Goal: Information Seeking & Learning: Check status

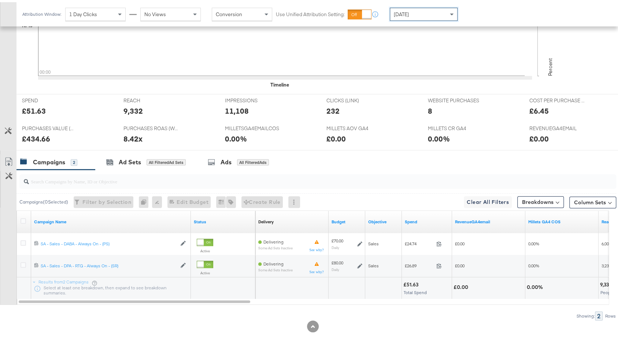
click at [428, 12] on div "[DATE]" at bounding box center [423, 12] width 67 height 12
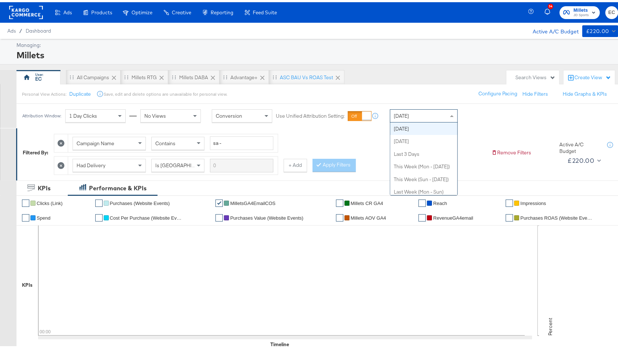
click at [590, 7] on rect "button" at bounding box center [594, 10] width 9 height 9
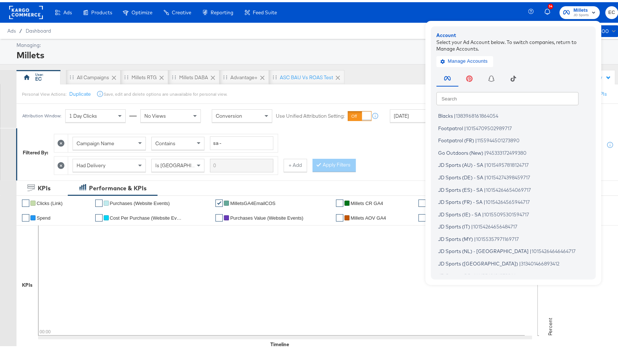
click at [463, 92] on input "text" at bounding box center [508, 95] width 142 height 13
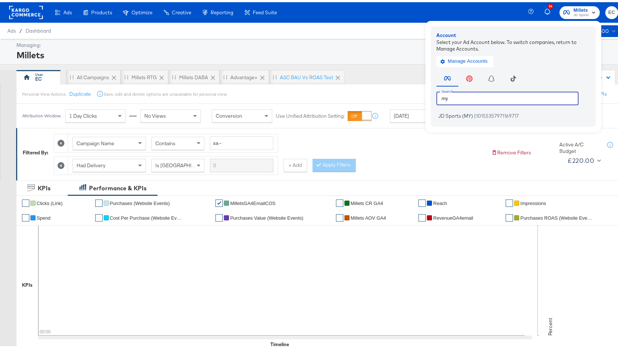
type input "my"
click at [456, 116] on span "JD Sports (MY)" at bounding box center [455, 114] width 35 height 6
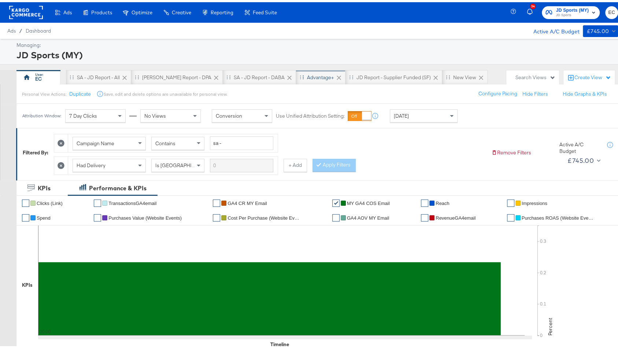
click at [307, 73] on div "Advantage+" at bounding box center [320, 75] width 27 height 7
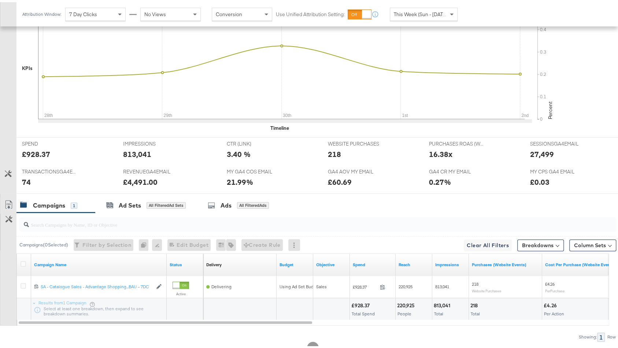
scroll to position [259, 0]
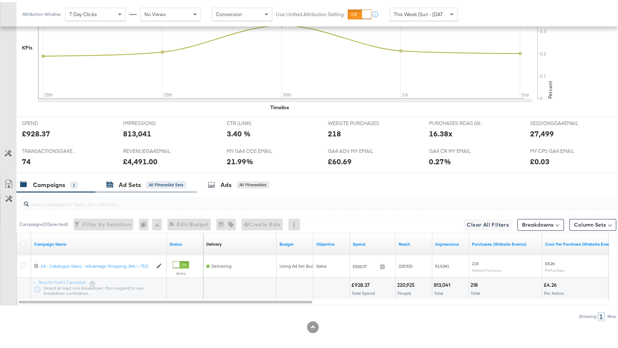
click at [168, 183] on div "All Filtered Ad Sets" at bounding box center [166, 182] width 39 height 7
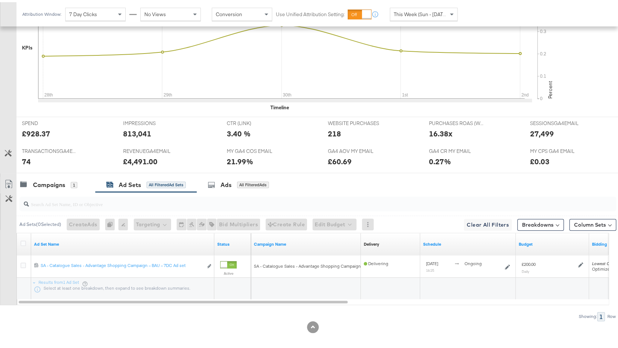
click at [411, 14] on span "This Week (Sun - [DATE])" at bounding box center [421, 12] width 55 height 7
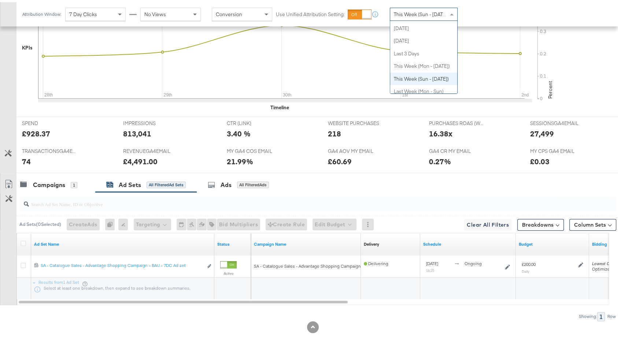
scroll to position [0, 0]
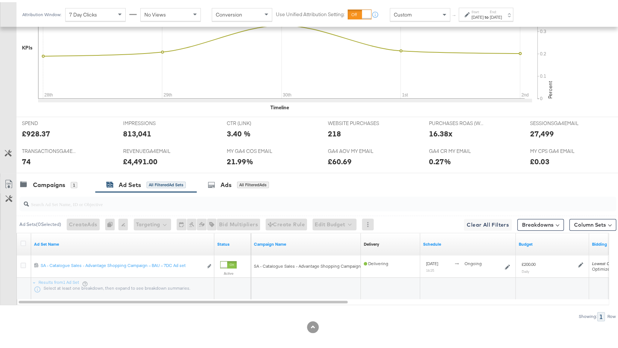
click at [481, 15] on div "Oct 2nd 2025" at bounding box center [478, 15] width 12 height 6
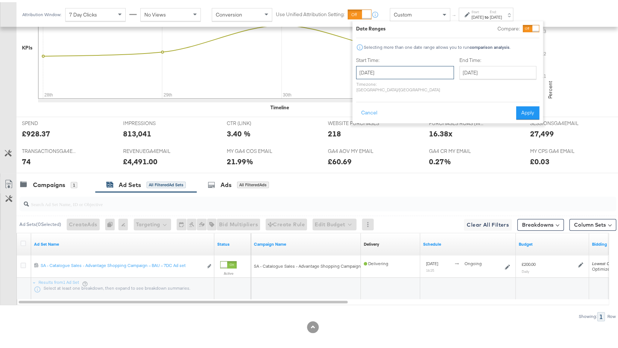
click at [386, 73] on input "October 2nd 2025" at bounding box center [405, 70] width 98 height 13
click at [366, 110] on td "28" at bounding box center [365, 107] width 12 height 10
type input "September 28th 2025"
click at [466, 68] on input "October 2nd 2025" at bounding box center [499, 70] width 77 height 13
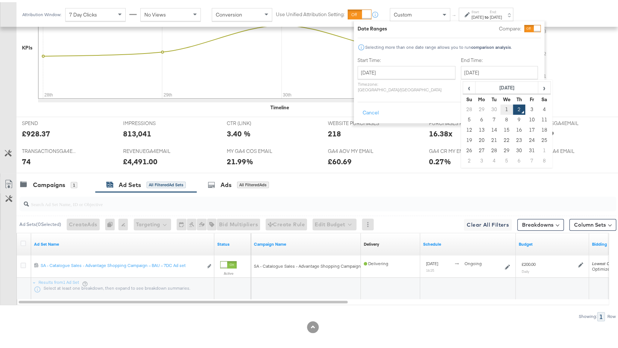
click at [501, 111] on td "1" at bounding box center [507, 107] width 12 height 10
type input "October 1st 2025"
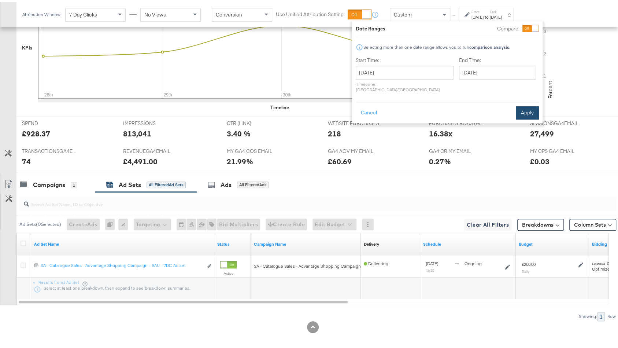
click at [537, 104] on button "Apply" at bounding box center [527, 110] width 23 height 13
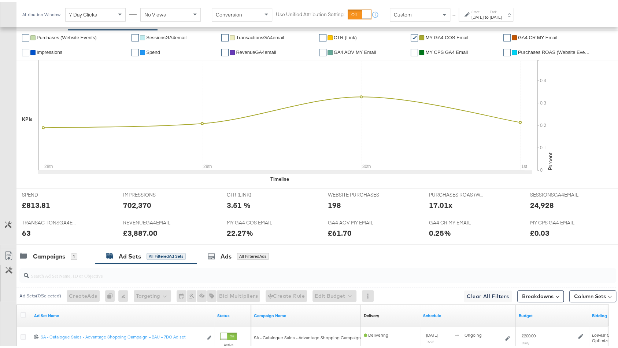
scroll to position [260, 0]
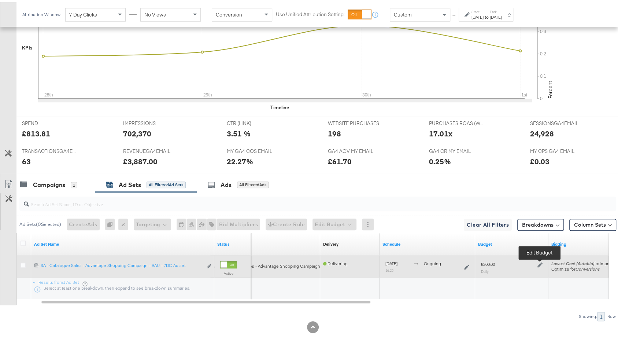
click at [540, 260] on icon at bounding box center [540, 262] width 5 height 5
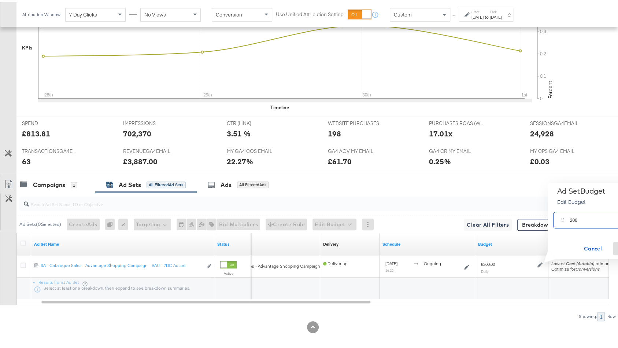
click at [575, 218] on input "200" at bounding box center [599, 215] width 58 height 16
type input "250"
click at [246, 175] on div "Ads All Filtered Ads" at bounding box center [240, 183] width 86 height 16
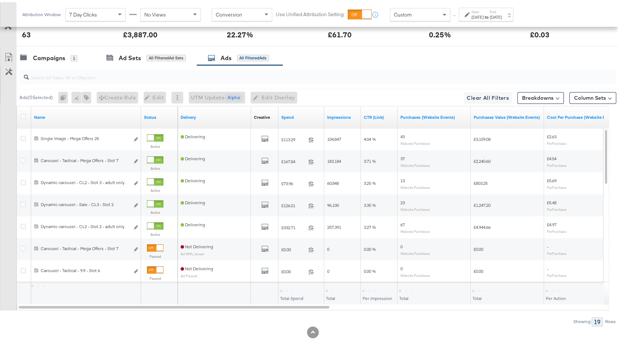
scroll to position [392, 0]
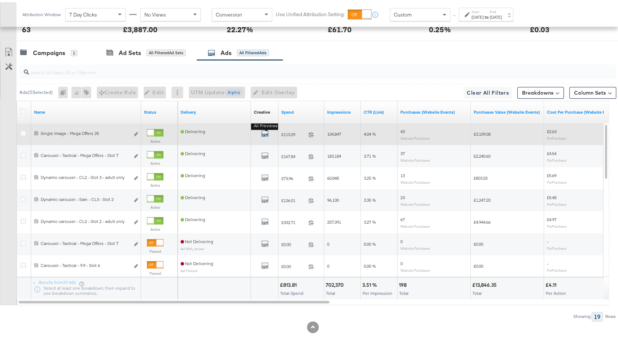
click at [267, 128] on icon "default" at bounding box center [264, 131] width 7 height 7
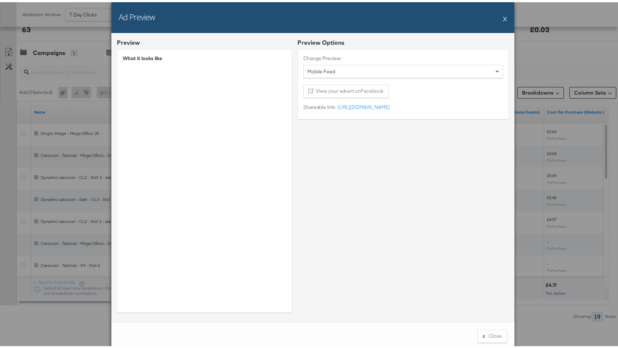
click at [503, 16] on button "X" at bounding box center [505, 16] width 4 height 15
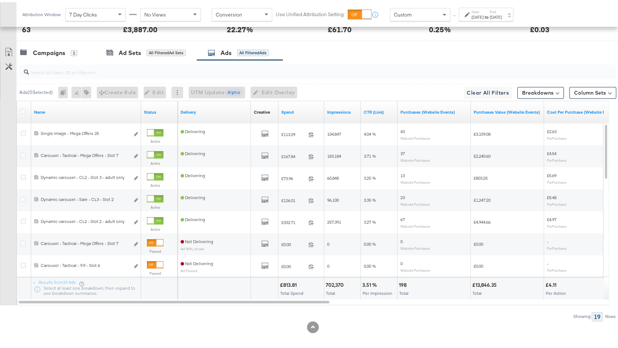
click at [290, 111] on div "Spend" at bounding box center [302, 110] width 46 height 12
click at [305, 107] on link "Spend" at bounding box center [302, 110] width 40 height 6
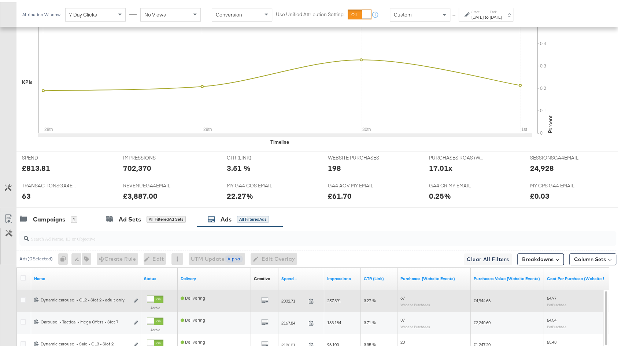
scroll to position [300, 0]
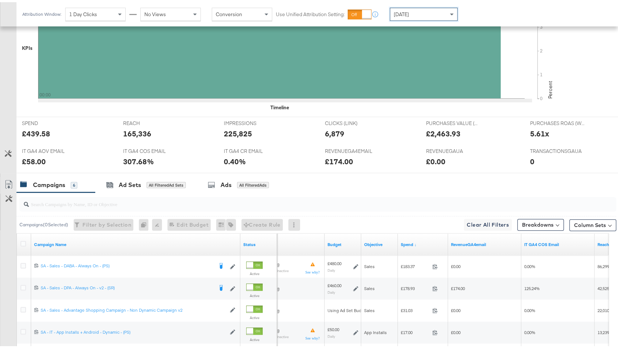
scroll to position [348, 0]
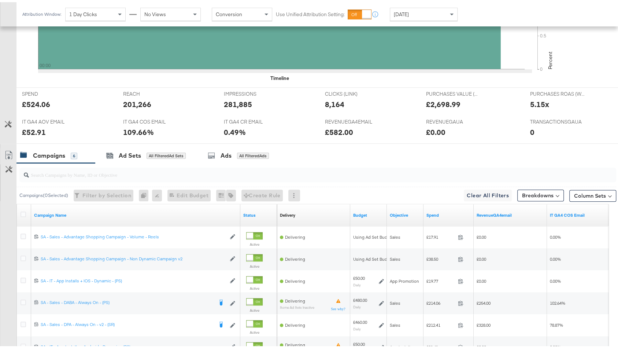
scroll to position [348, 0]
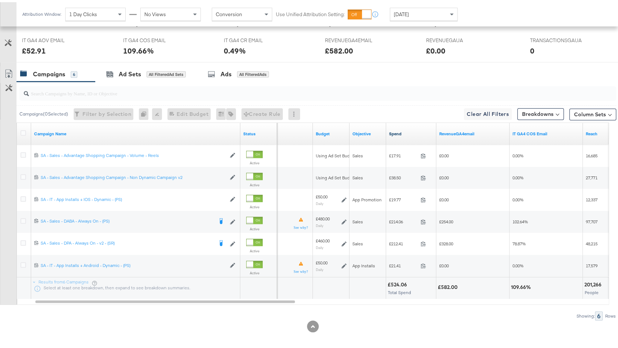
click at [408, 131] on link "Spend" at bounding box center [411, 132] width 44 height 6
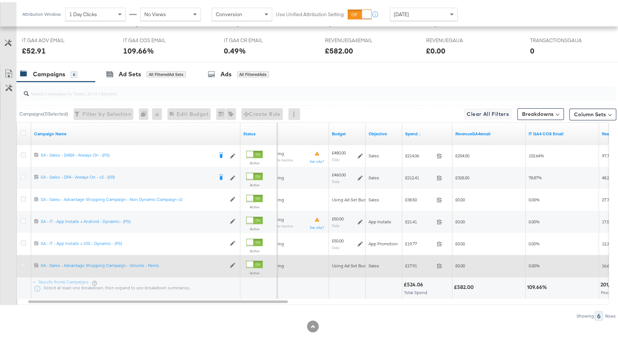
click at [22, 260] on icon at bounding box center [23, 262] width 5 height 5
click at [0, 0] on input "checkbox" at bounding box center [0, 0] width 0 height 0
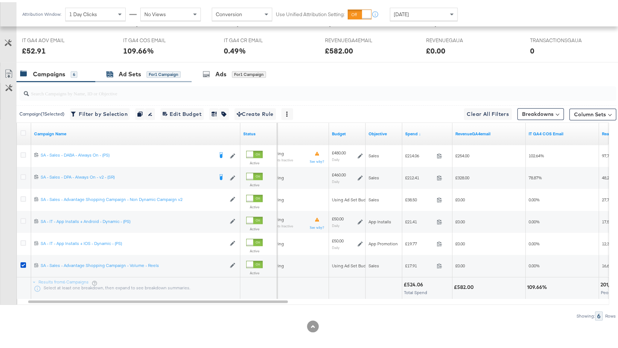
click at [161, 69] on div "for 1 Campaign" at bounding box center [164, 72] width 34 height 7
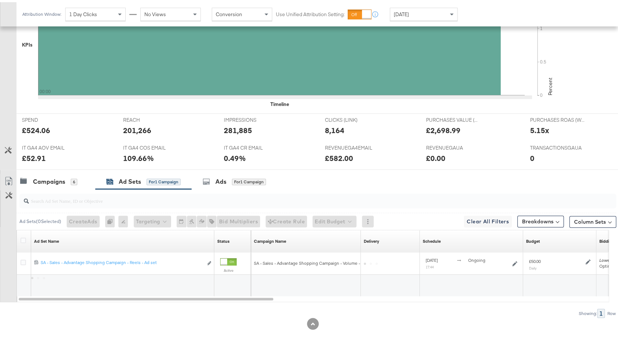
scroll to position [238, 0]
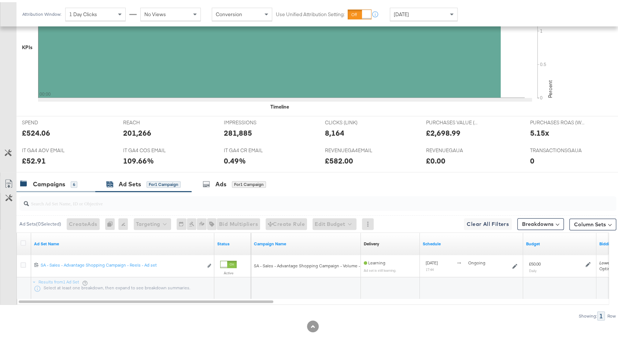
click at [47, 179] on div "Campaigns" at bounding box center [49, 182] width 32 height 8
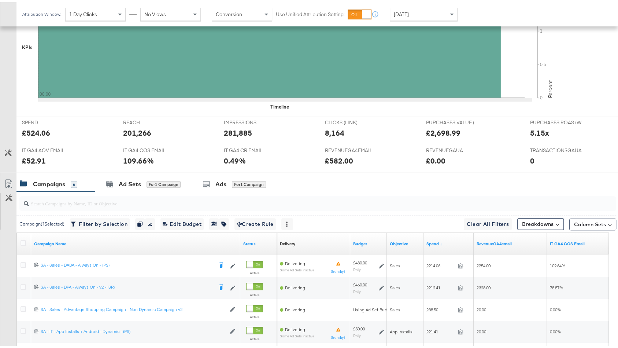
scroll to position [348, 0]
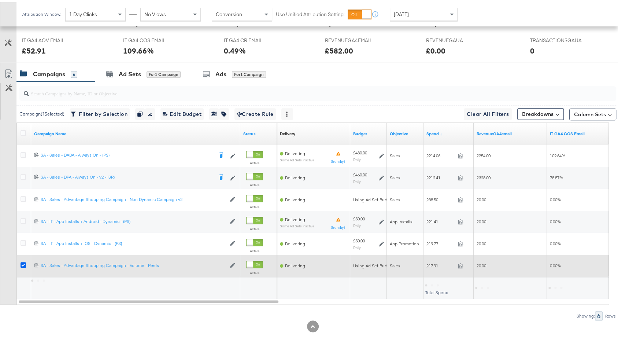
click at [21, 261] on icon at bounding box center [23, 262] width 5 height 5
click at [0, 0] on input "checkbox" at bounding box center [0, 0] width 0 height 0
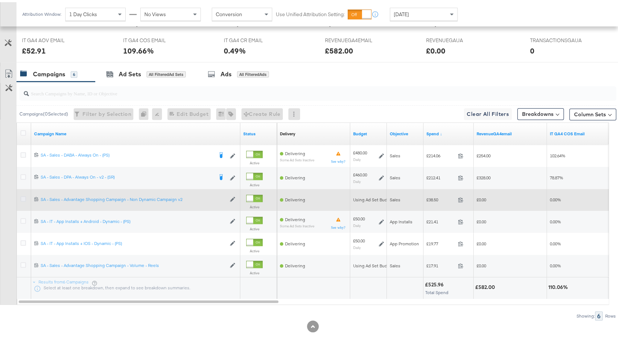
click at [23, 194] on icon at bounding box center [23, 196] width 5 height 5
click at [0, 0] on input "checkbox" at bounding box center [0, 0] width 0 height 0
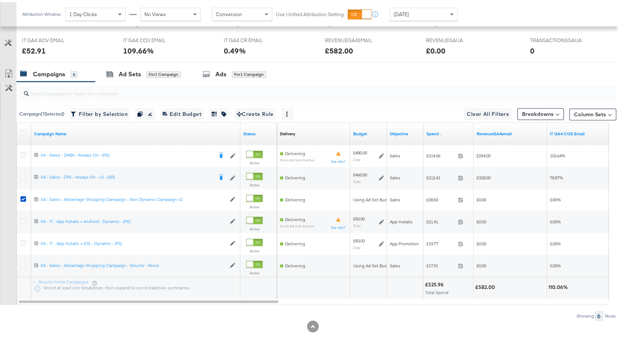
click at [415, 11] on div "[DATE]" at bounding box center [423, 12] width 67 height 12
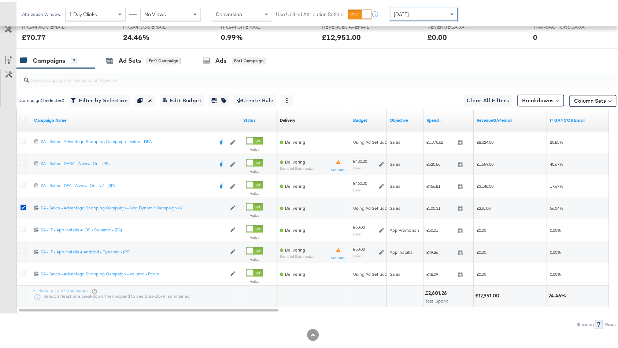
scroll to position [363, 0]
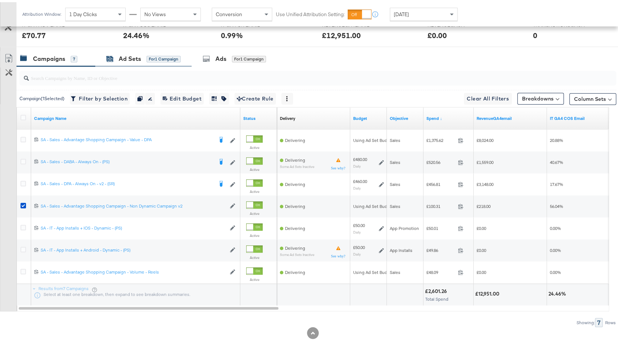
click at [165, 57] on div "for 1 Campaign" at bounding box center [164, 57] width 34 height 7
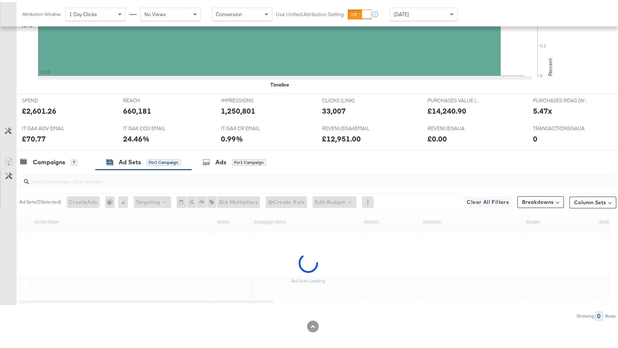
scroll to position [238, 0]
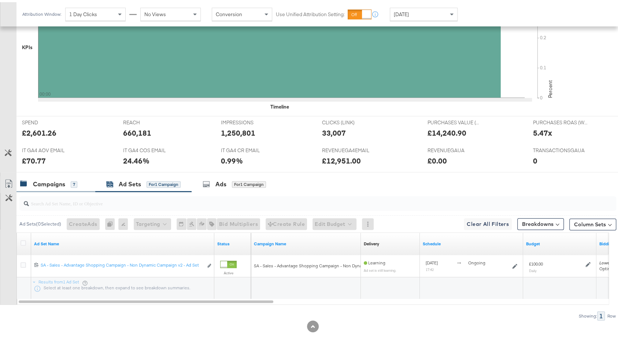
click at [51, 178] on div "Campaigns" at bounding box center [49, 182] width 32 height 8
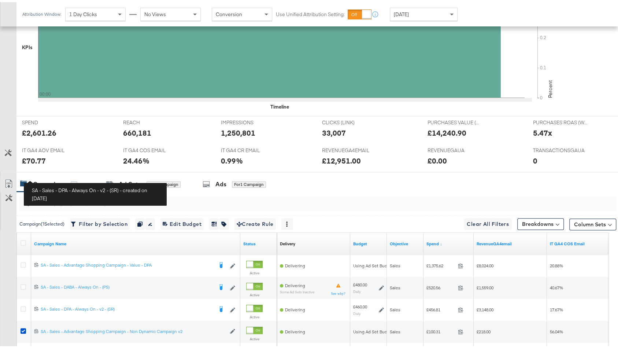
scroll to position [363, 0]
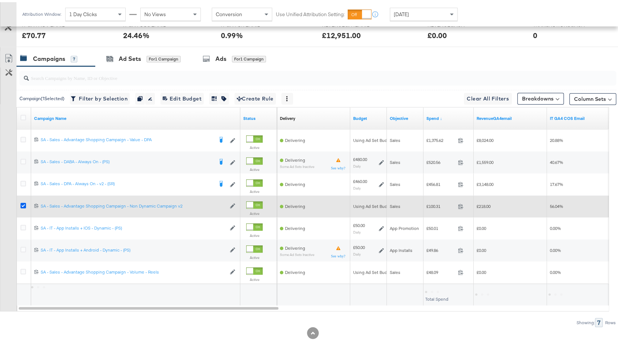
click at [22, 202] on icon at bounding box center [23, 203] width 5 height 5
click at [0, 0] on input "checkbox" at bounding box center [0, 0] width 0 height 0
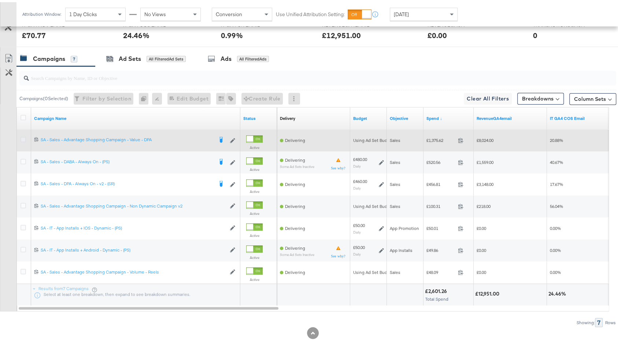
click at [22, 137] on icon at bounding box center [23, 137] width 5 height 5
click at [0, 0] on input "checkbox" at bounding box center [0, 0] width 0 height 0
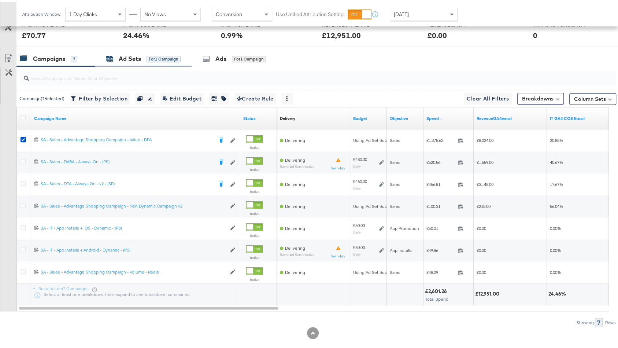
click at [147, 54] on div "for 1 Campaign" at bounding box center [164, 57] width 34 height 7
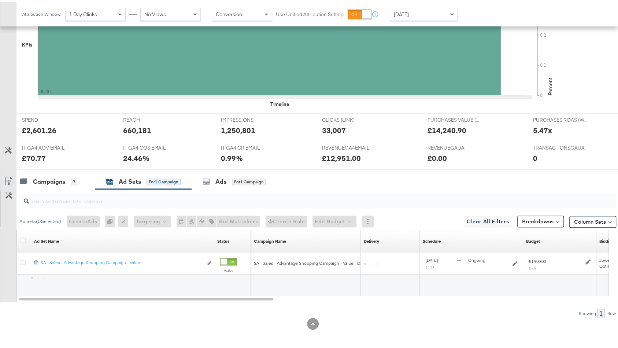
scroll to position [238, 0]
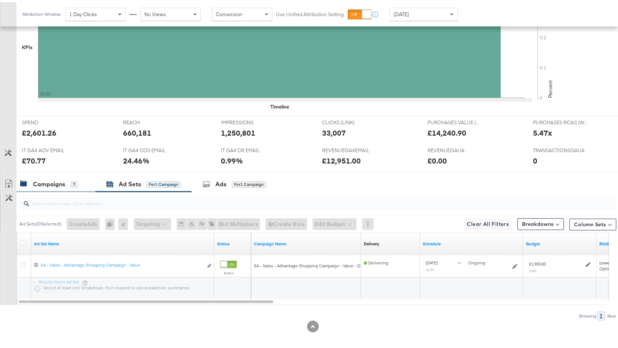
click at [58, 174] on div "Campaigns 7" at bounding box center [55, 182] width 79 height 16
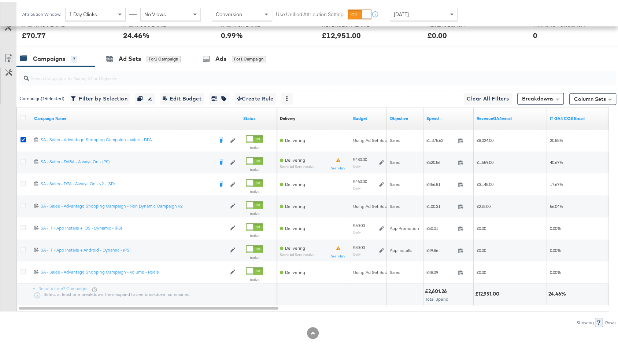
click at [416, 13] on div "[DATE]" at bounding box center [423, 12] width 67 height 12
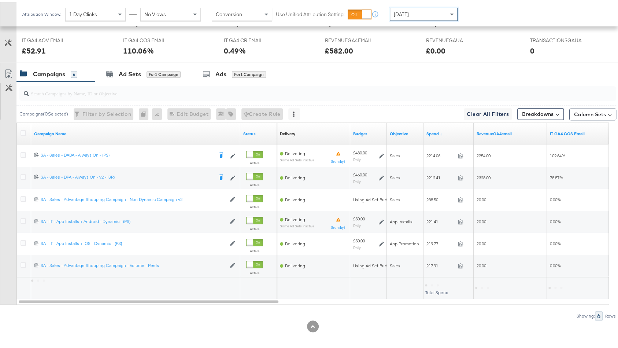
scroll to position [348, 0]
click at [410, 16] on div "[DATE]" at bounding box center [423, 12] width 67 height 12
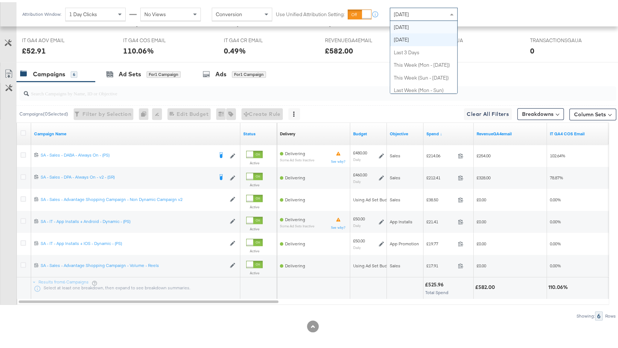
scroll to position [276, 0]
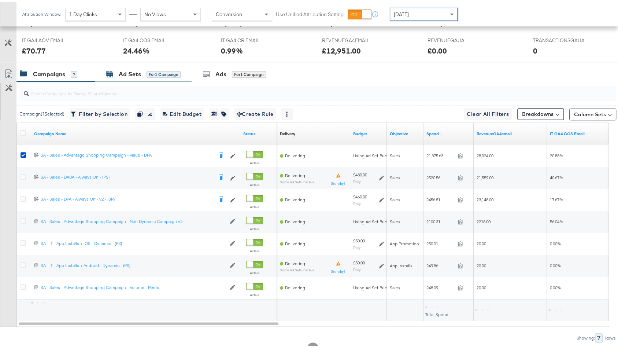
click at [147, 71] on div "for 1 Campaign" at bounding box center [164, 72] width 34 height 7
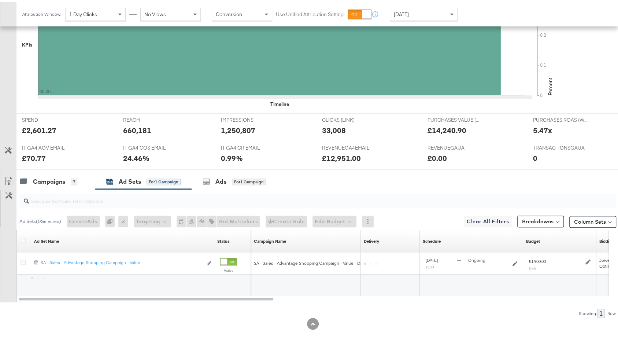
scroll to position [238, 0]
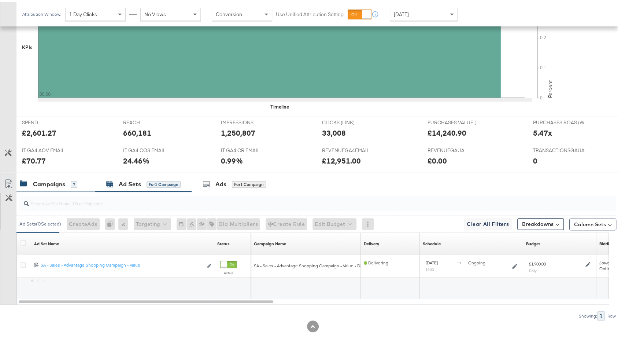
click at [49, 185] on div "Campaigns 7" at bounding box center [55, 182] width 79 height 16
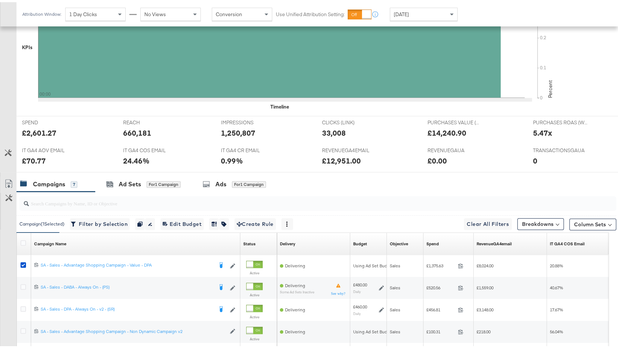
scroll to position [348, 0]
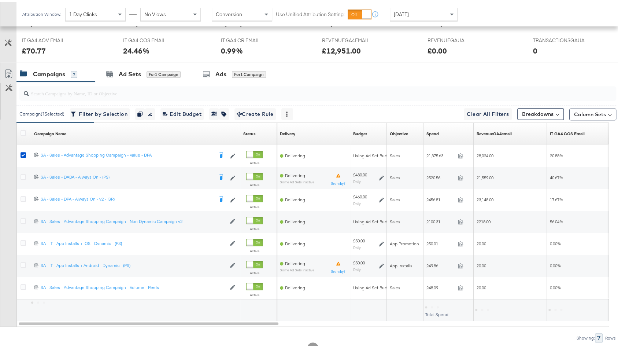
click at [409, 15] on span "[DATE]" at bounding box center [401, 12] width 15 height 7
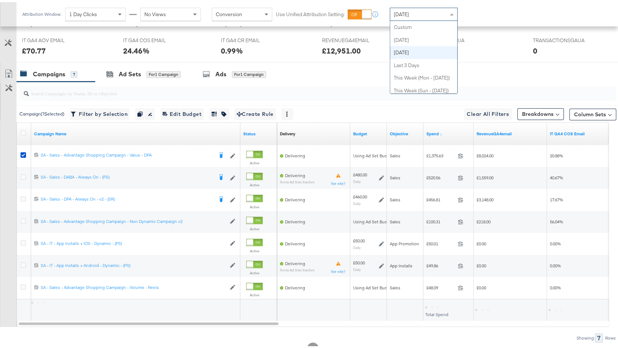
scroll to position [25, 0]
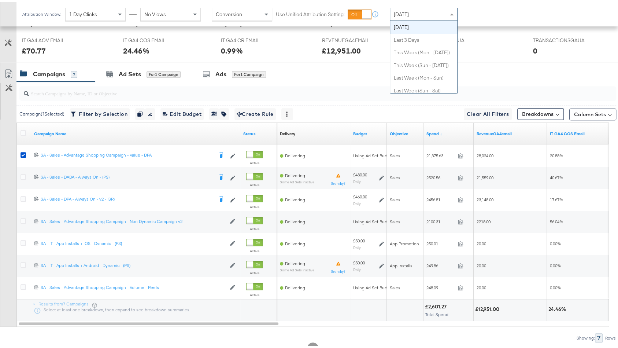
click at [409, 15] on span "[DATE]" at bounding box center [401, 12] width 15 height 7
click at [409, 14] on span "[DATE]" at bounding box center [401, 12] width 15 height 7
click at [461, 13] on div "Yesterday Custom Today Yesterday Last 3 Days This Week (Mon - Today) This Week …" at bounding box center [428, 11] width 77 height 13
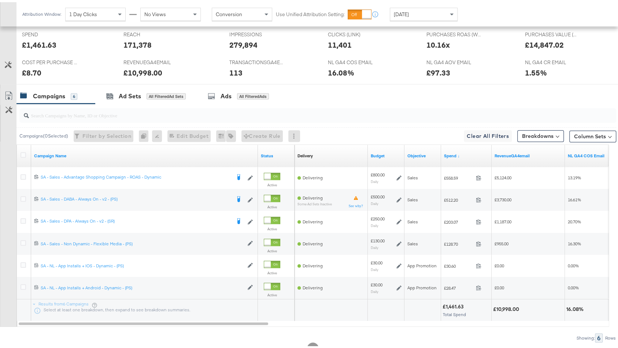
click at [414, 2] on div "Attribution Window: 1 Day Clicks No Views Conversion Use Unified Attribution Se…" at bounding box center [241, 12] width 451 height 24
click at [414, 7] on div "[DATE]" at bounding box center [423, 12] width 67 height 12
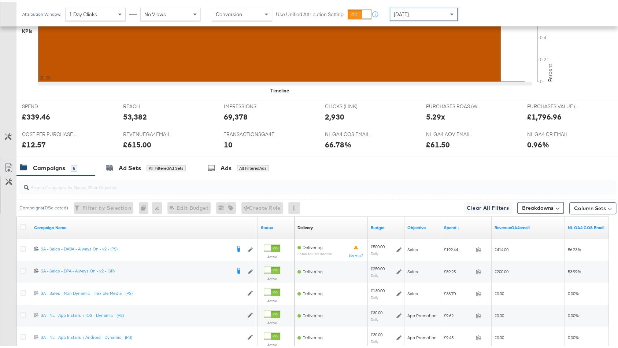
scroll to position [326, 0]
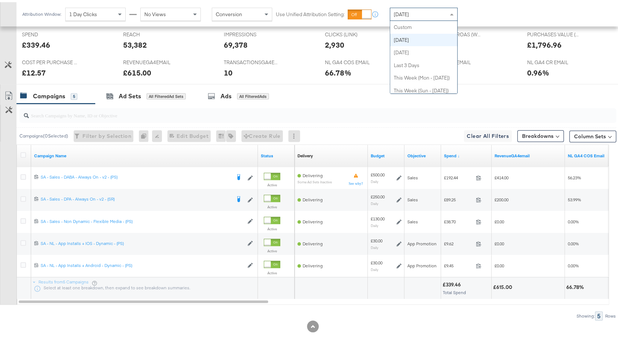
click at [399, 15] on span "[DATE]" at bounding box center [394, 11] width 9 height 7
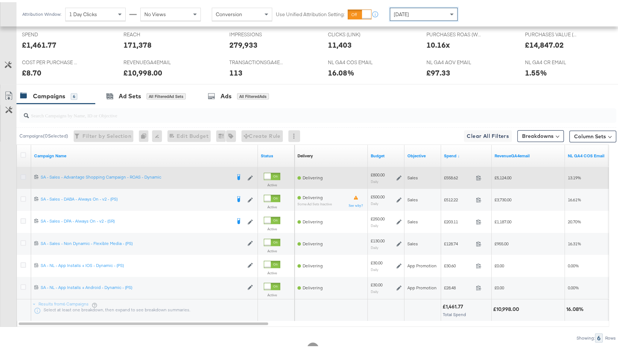
click at [21, 173] on icon at bounding box center [23, 174] width 5 height 5
click at [0, 0] on input "checkbox" at bounding box center [0, 0] width 0 height 0
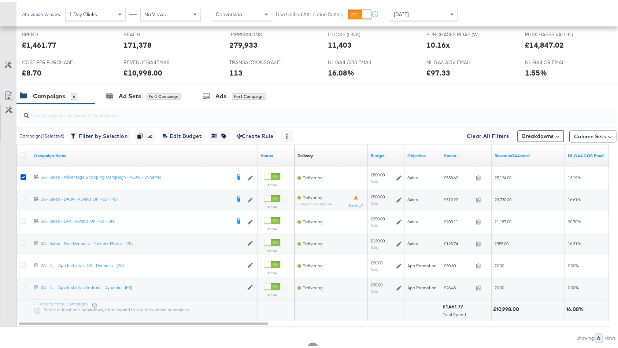
click at [409, 10] on span "[DATE]" at bounding box center [401, 12] width 15 height 7
